Goal: Task Accomplishment & Management: Use online tool/utility

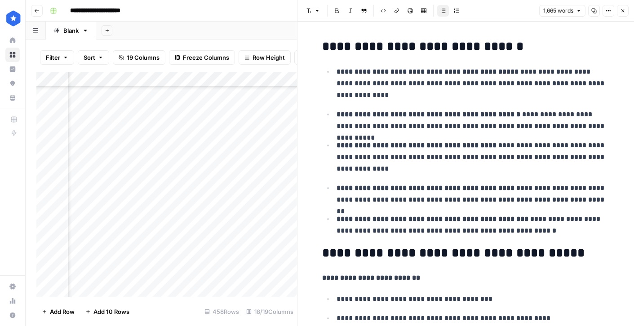
scroll to position [636, 0]
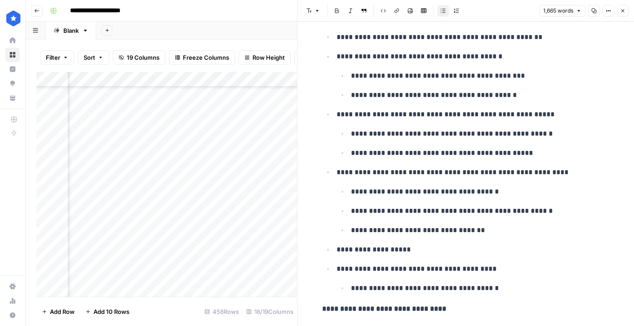
click at [622, 13] on button "Close" at bounding box center [623, 11] width 12 height 12
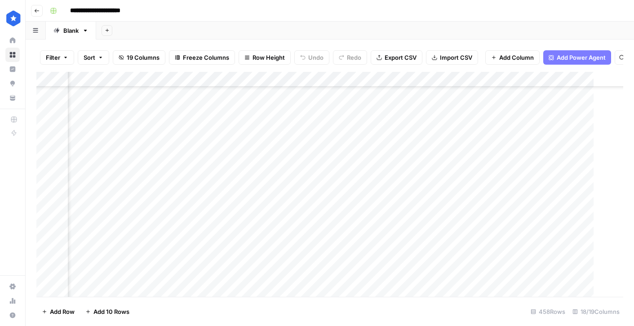
click at [197, 155] on div "Add Column" at bounding box center [329, 184] width 587 height 225
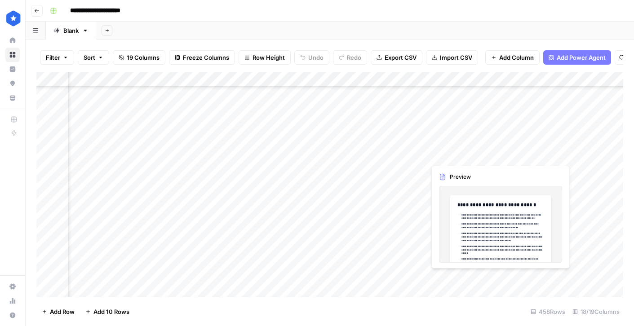
click at [519, 158] on div "Add Column" at bounding box center [329, 184] width 587 height 225
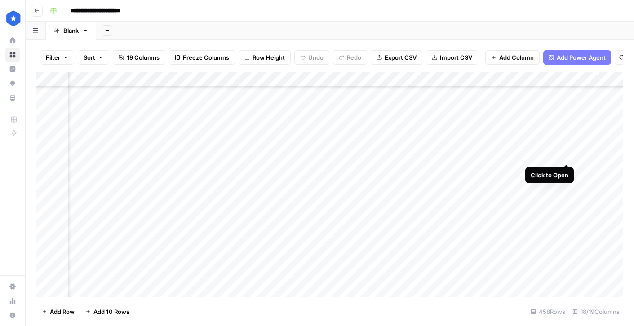
click at [566, 154] on div "Add Column" at bounding box center [329, 184] width 587 height 225
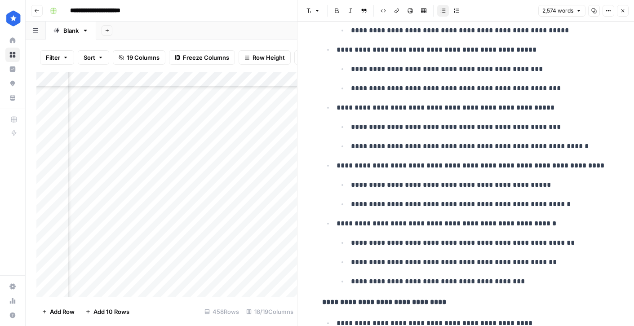
scroll to position [972, 0]
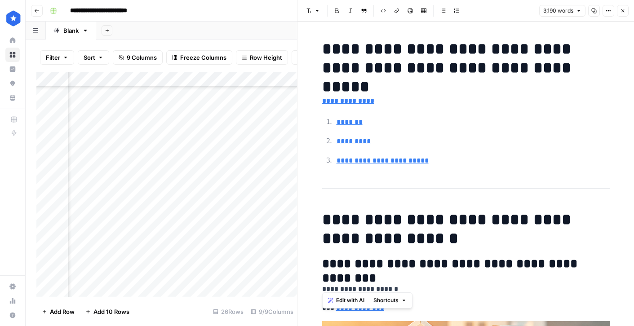
scroll to position [4616, 0]
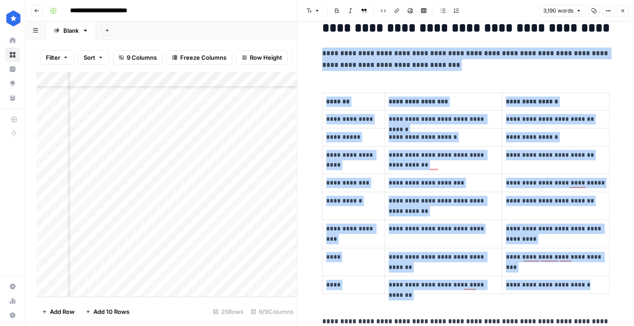
click at [625, 10] on icon "button" at bounding box center [622, 10] width 5 height 5
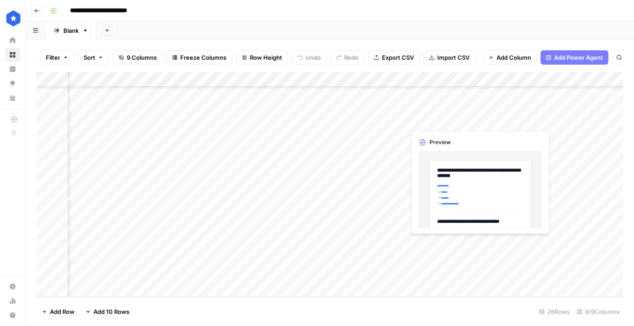
click at [446, 242] on div "Add Column" at bounding box center [329, 184] width 587 height 225
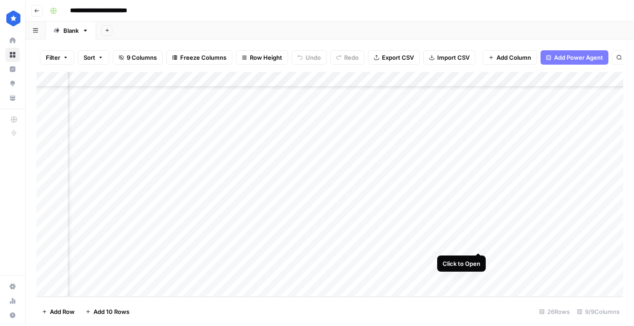
click at [479, 243] on div "Add Column" at bounding box center [329, 184] width 587 height 225
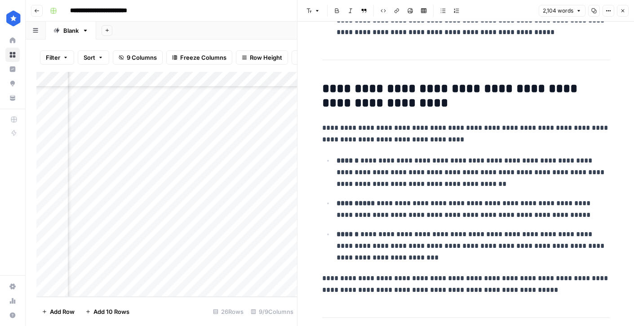
scroll to position [569, 0]
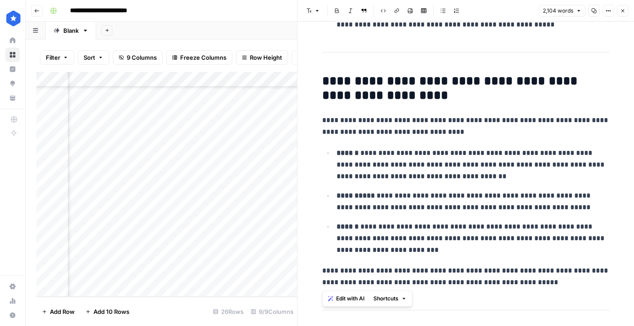
drag, startPoint x: 323, startPoint y: 82, endPoint x: 577, endPoint y: 281, distance: 322.2
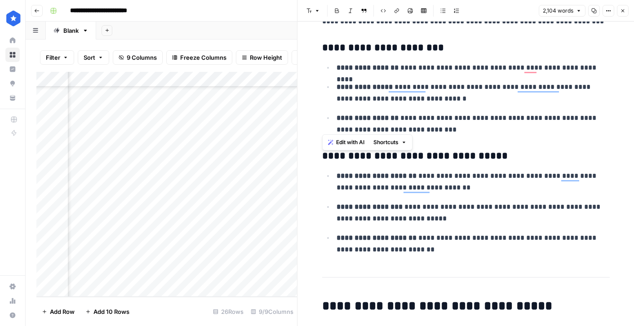
scroll to position [0, 0]
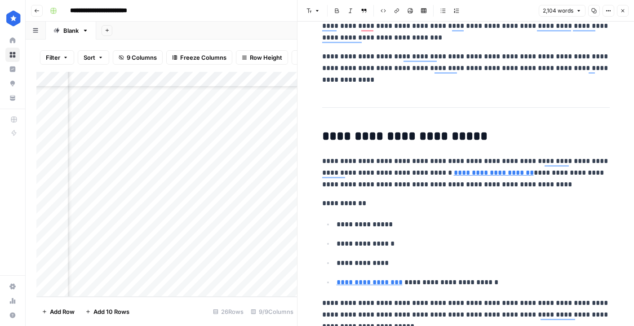
click at [483, 187] on p "**********" at bounding box center [466, 173] width 288 height 35
